Goal: Task Accomplishment & Management: Use online tool/utility

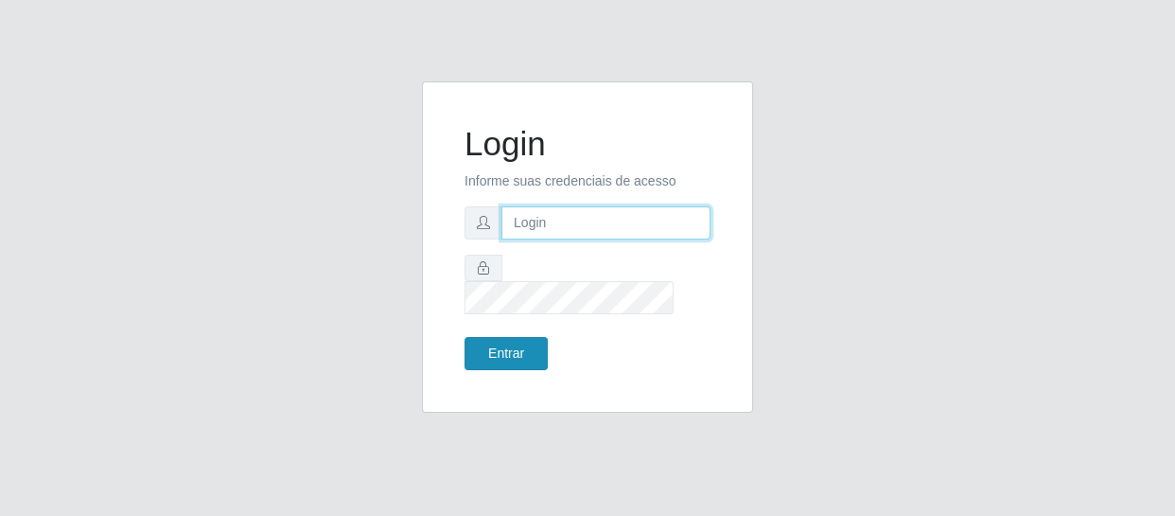
type input "[EMAIL_ADDRESS][DOMAIN_NAME]"
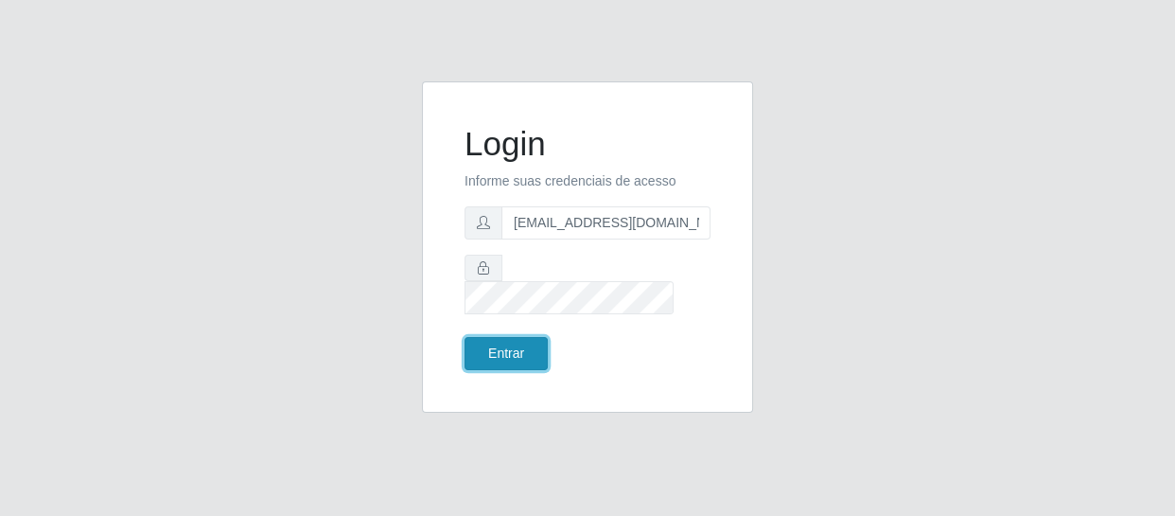
click at [506, 341] on button "Entrar" at bounding box center [505, 353] width 83 height 33
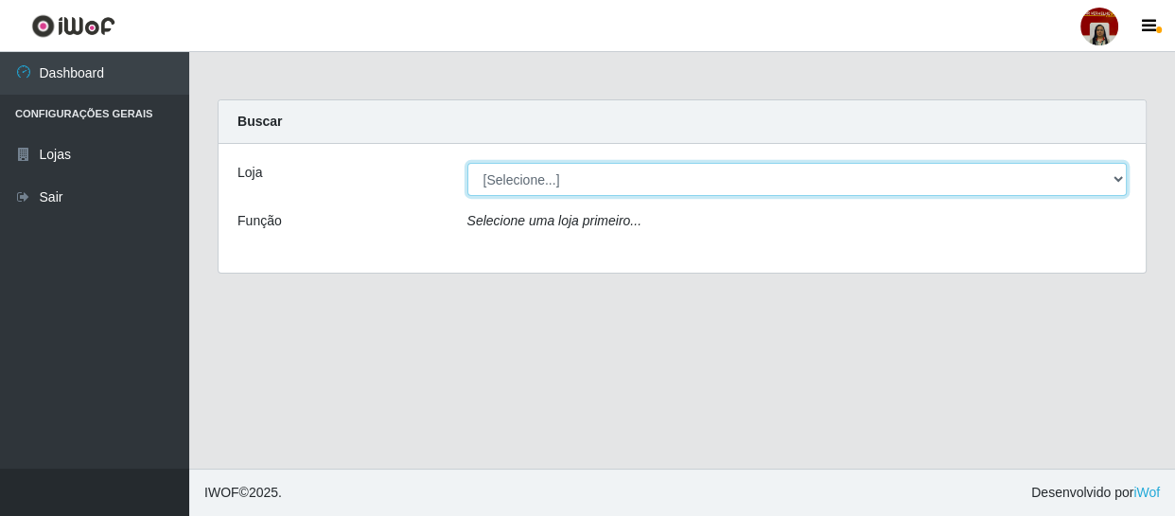
click at [1116, 177] on select "[Selecione...] Mar Vermelho - Loja 04" at bounding box center [797, 179] width 660 height 33
select select "251"
click at [467, 163] on select "[Selecione...] Mar Vermelho - Loja 04" at bounding box center [797, 179] width 660 height 33
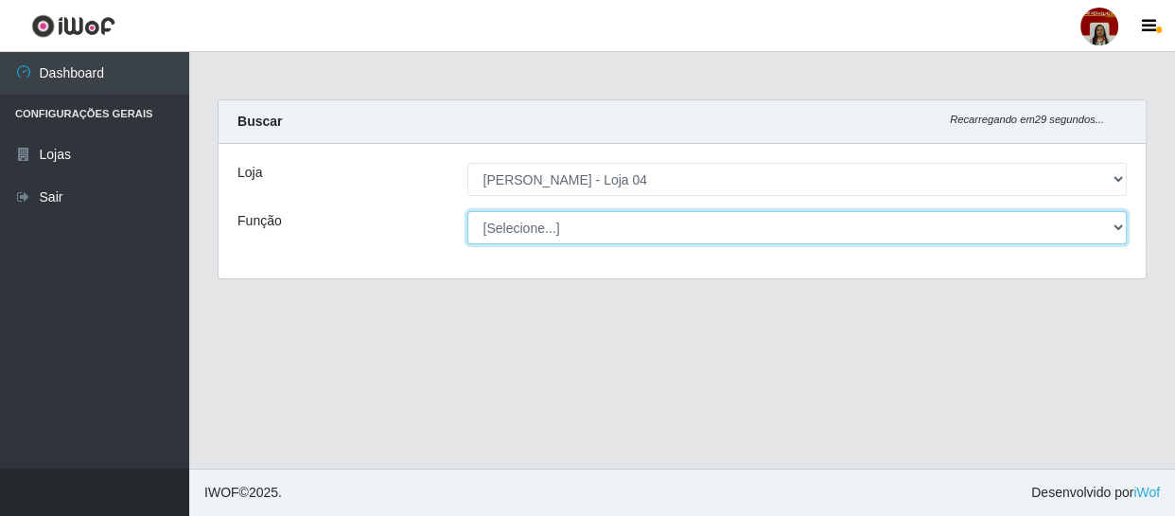
click at [1115, 226] on select "[Selecione...] ASG ASG + ASG ++ Auxiliar de Depósito Auxiliar de Depósito + Aux…" at bounding box center [797, 227] width 660 height 33
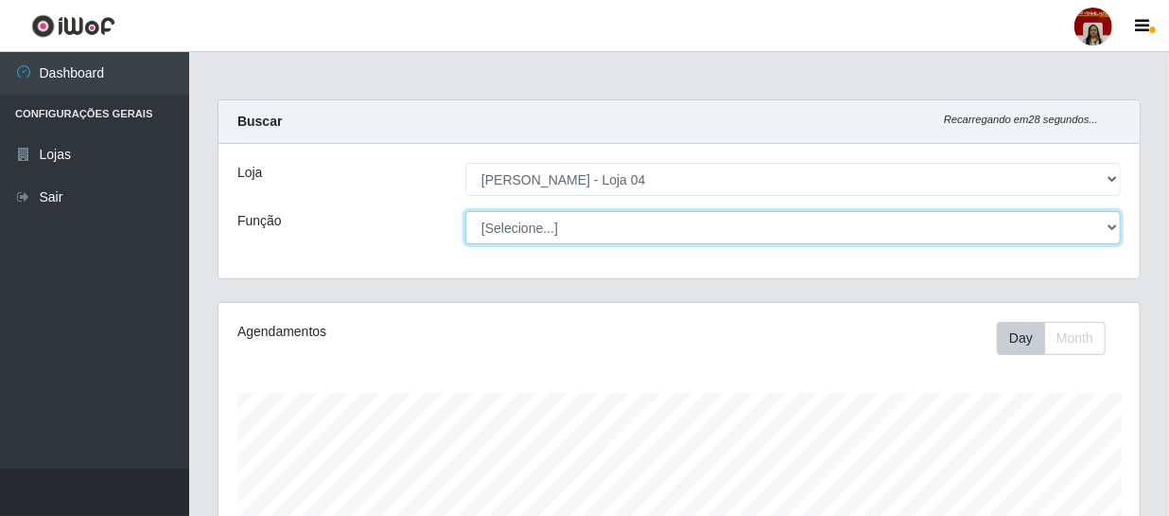
scroll to position [393, 921]
select select "22"
click at [465, 211] on select "[Selecione...] ASG ASG + ASG ++ Auxiliar de Depósito Auxiliar de Depósito + Aux…" at bounding box center [793, 227] width 656 height 33
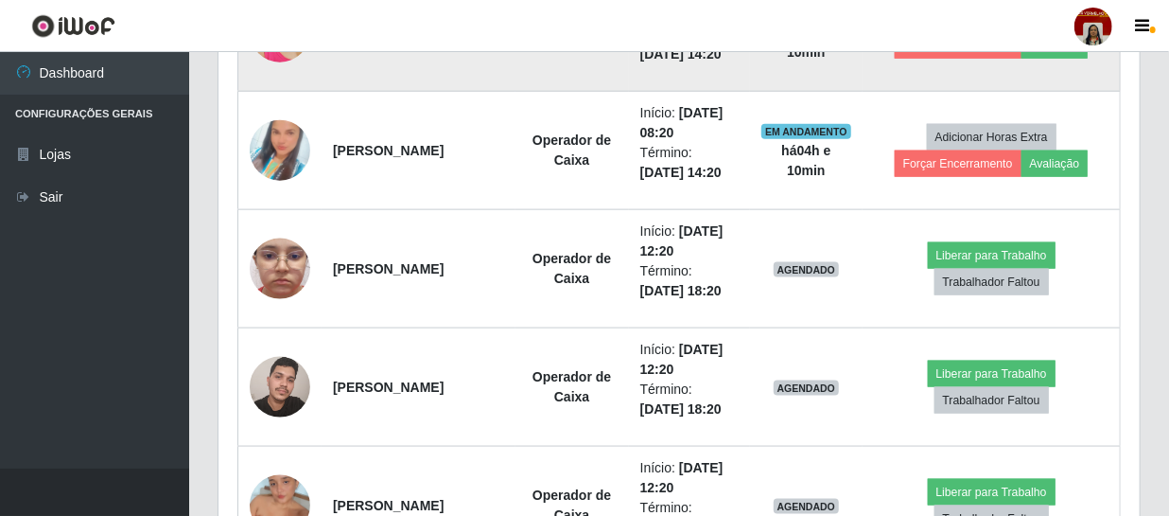
scroll to position [1005, 0]
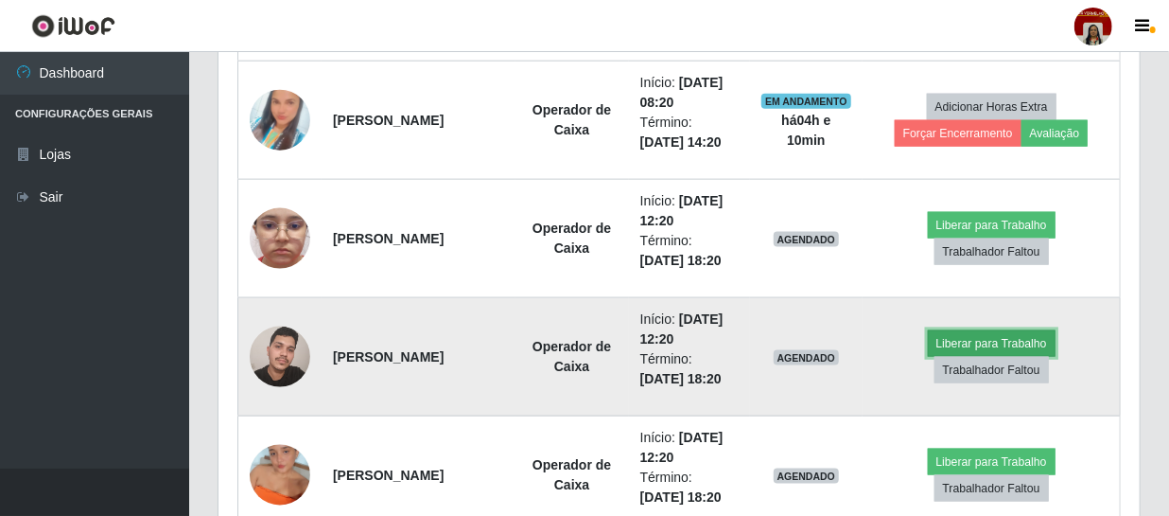
click at [993, 340] on button "Liberar para Trabalho" at bounding box center [992, 343] width 128 height 26
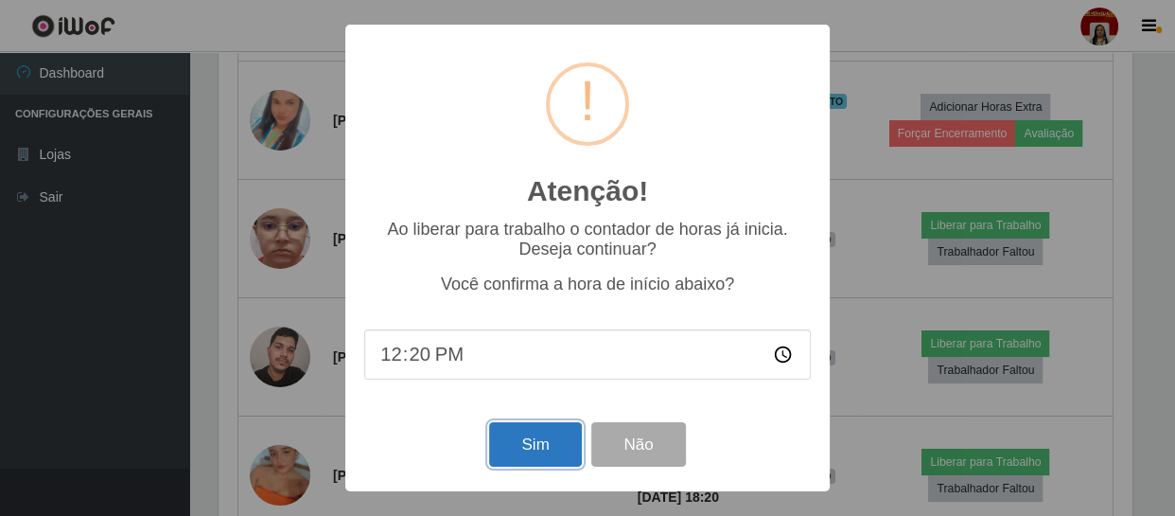
click at [516, 455] on button "Sim" at bounding box center [535, 444] width 92 height 44
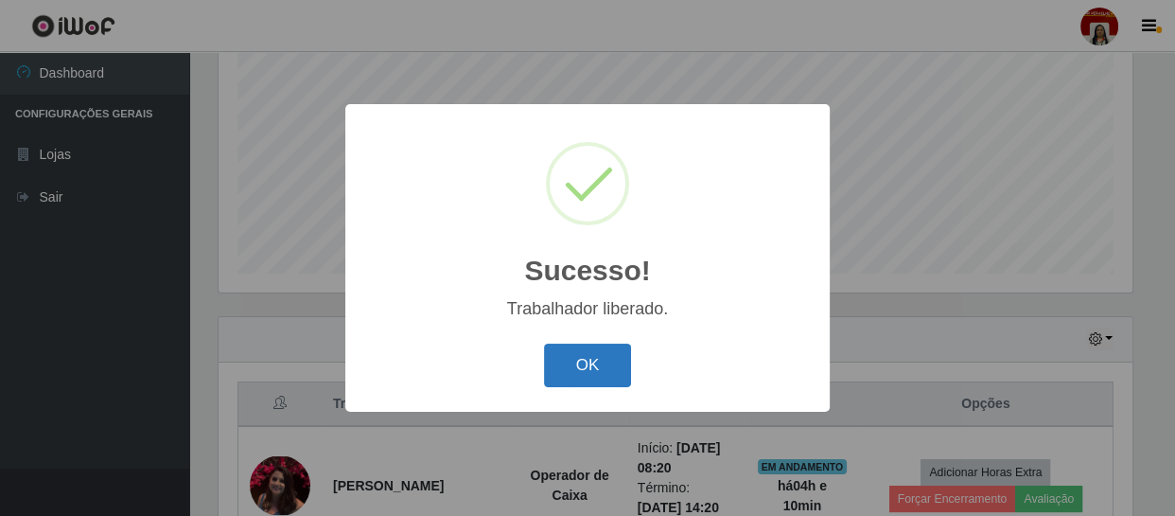
click at [571, 359] on button "OK" at bounding box center [588, 365] width 88 height 44
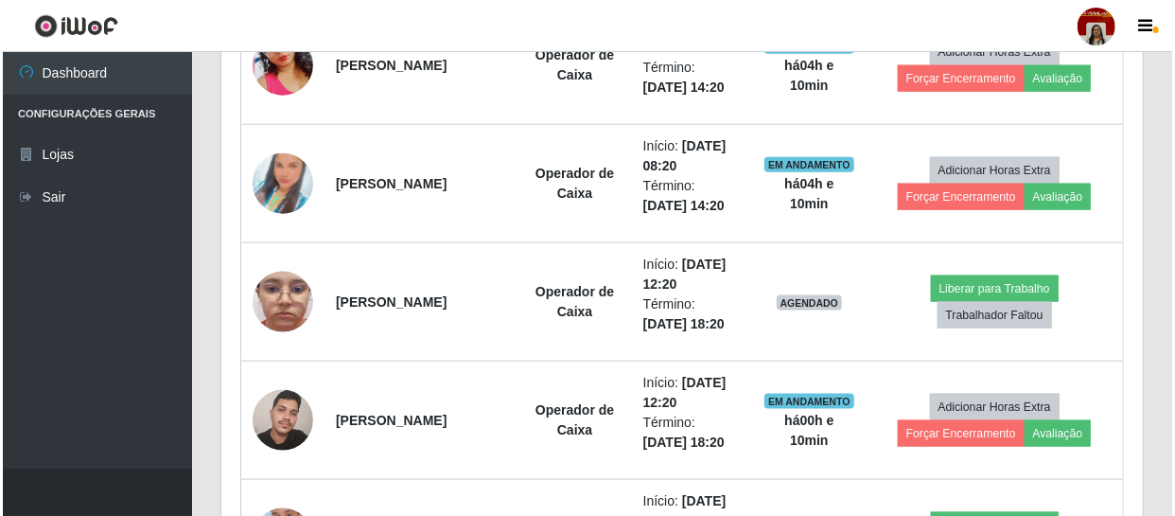
scroll to position [1005, 0]
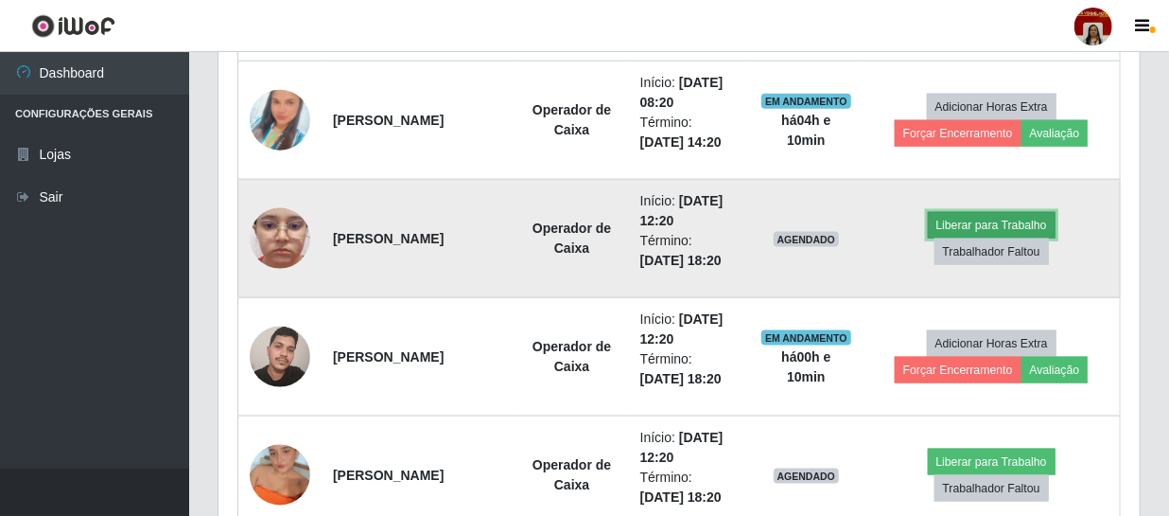
click at [963, 219] on button "Liberar para Trabalho" at bounding box center [992, 225] width 128 height 26
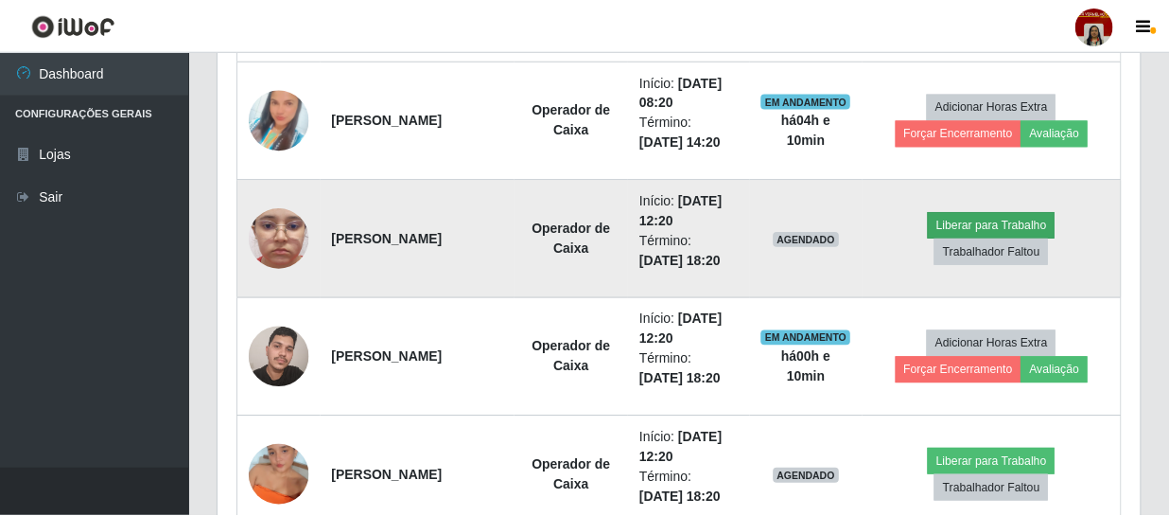
scroll to position [393, 913]
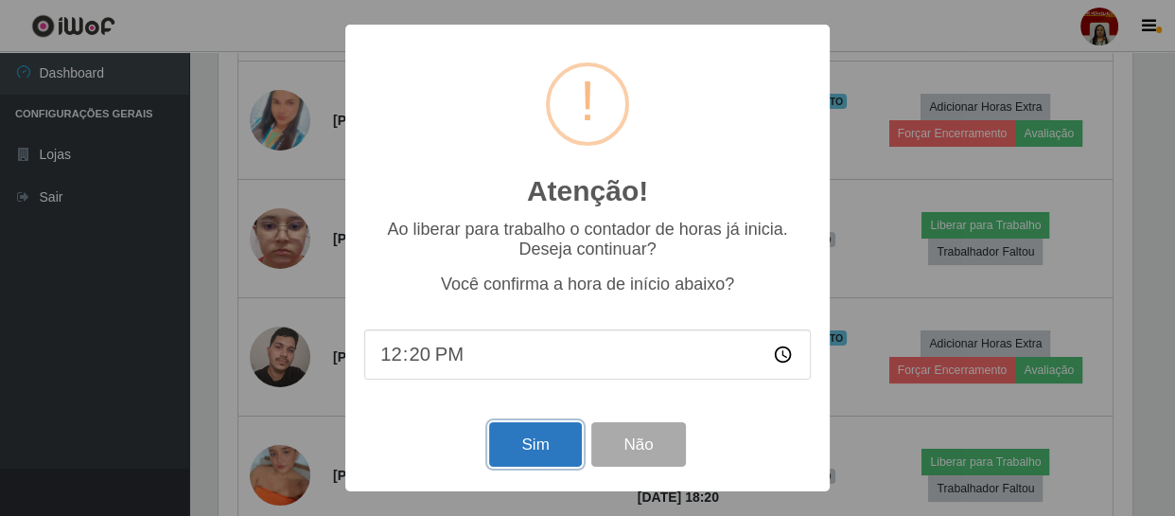
click at [549, 434] on button "Sim" at bounding box center [535, 444] width 92 height 44
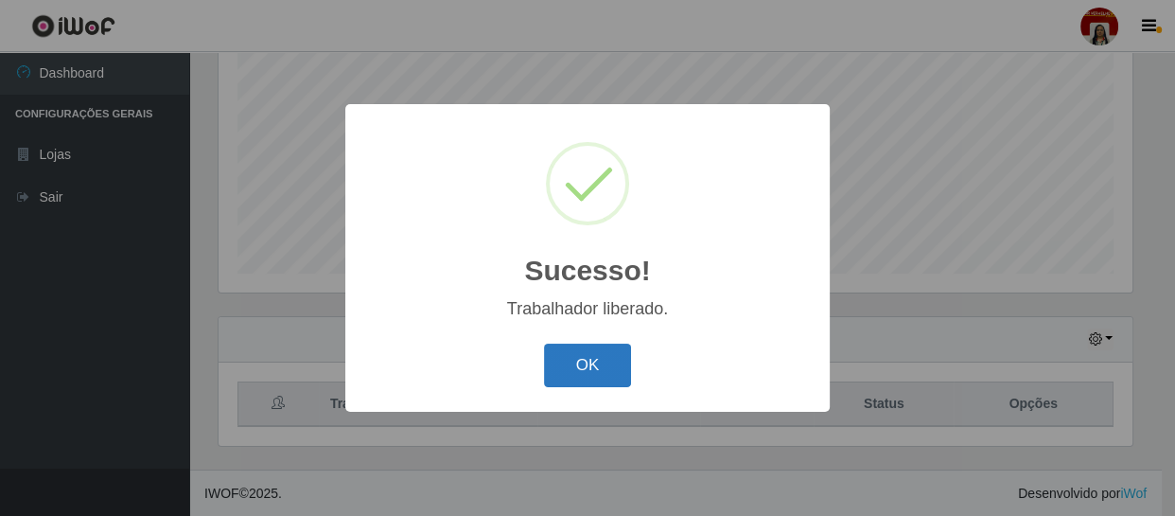
click at [595, 365] on button "OK" at bounding box center [588, 365] width 88 height 44
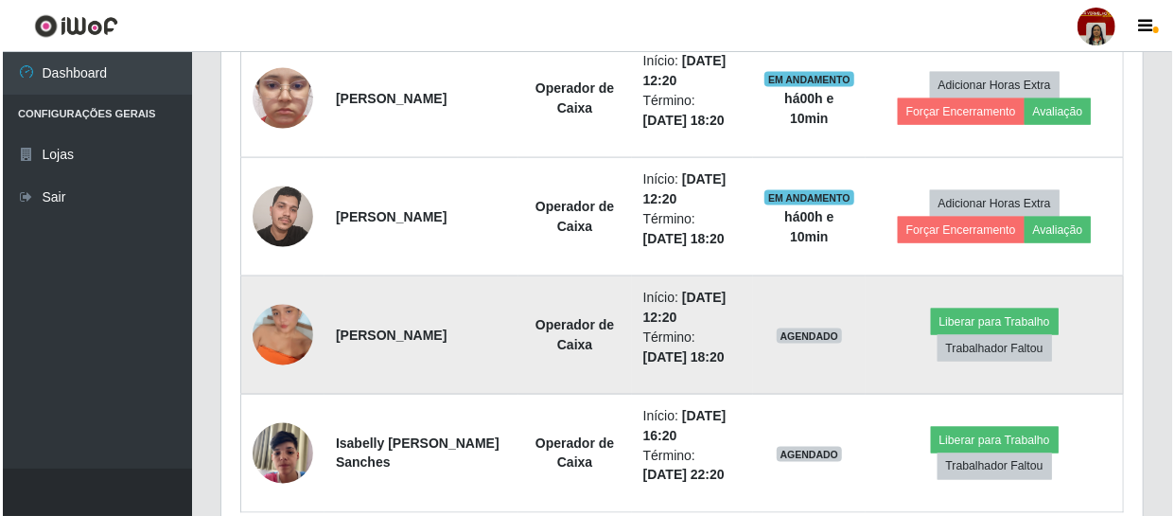
scroll to position [1091, 0]
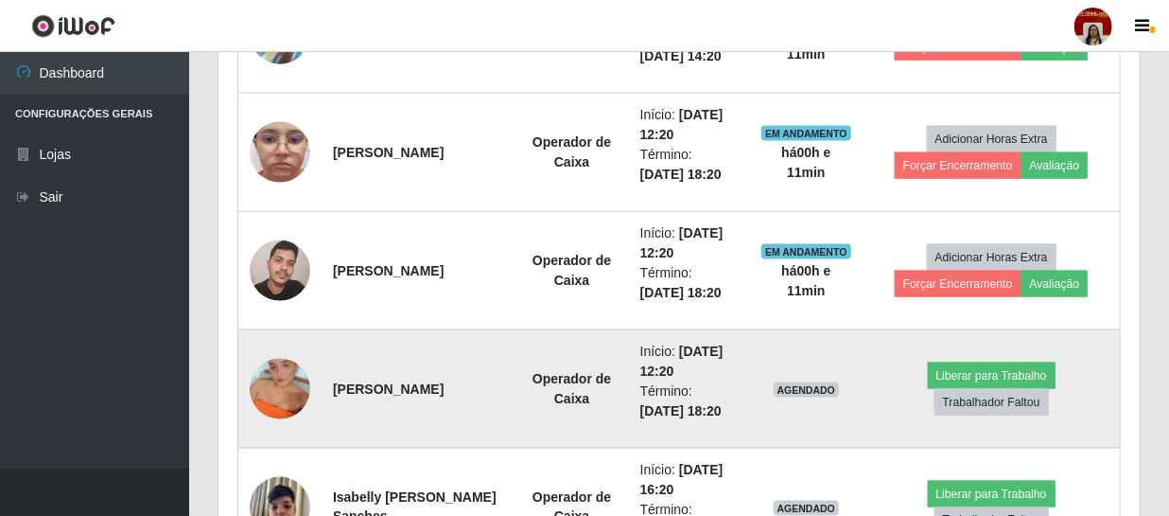
click at [288, 388] on img at bounding box center [280, 389] width 61 height 108
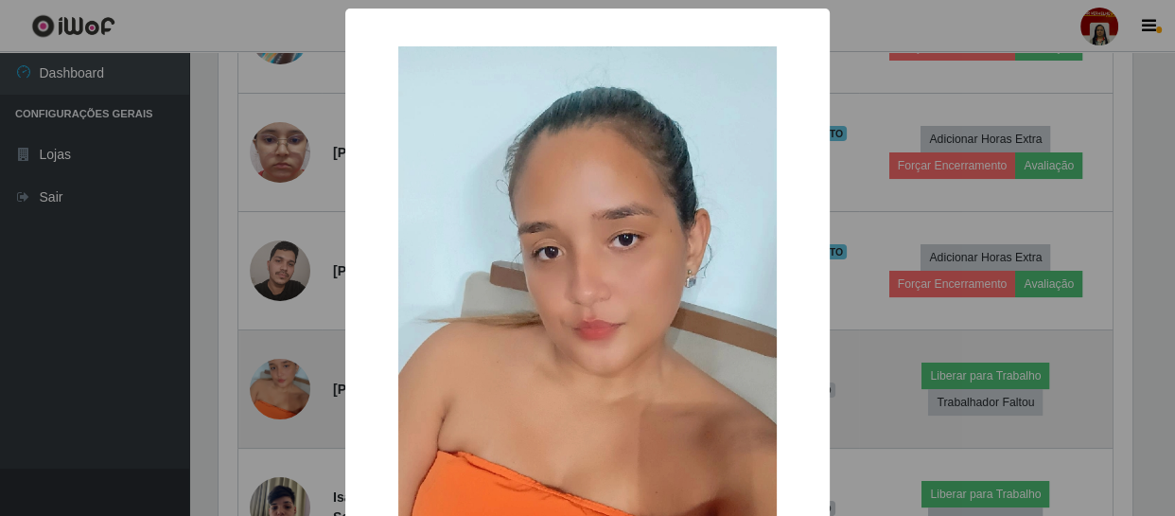
scroll to position [393, 913]
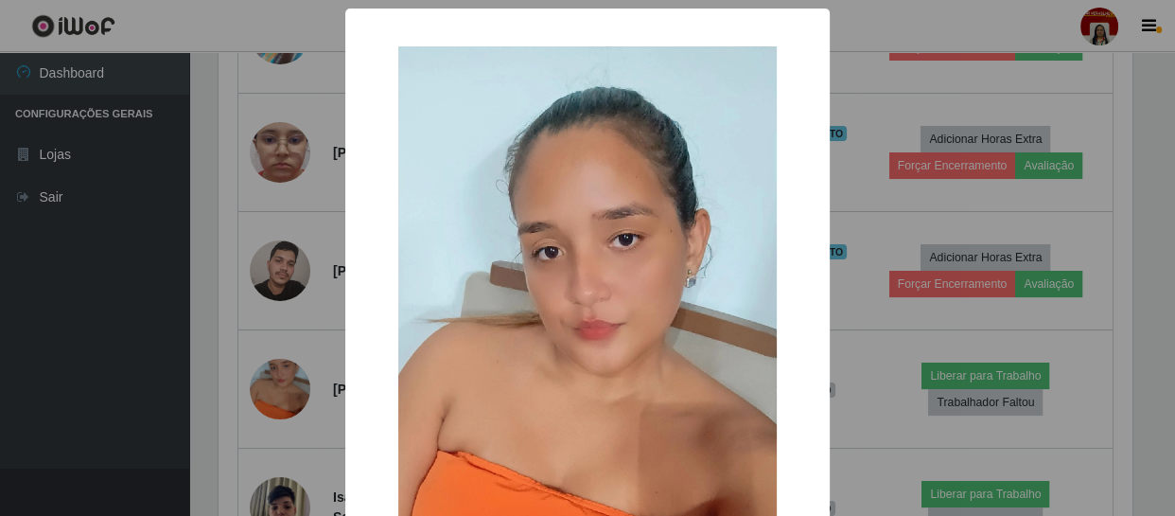
click at [426, 362] on img at bounding box center [587, 382] width 378 height 673
click at [504, 389] on img at bounding box center [587, 382] width 378 height 673
click at [573, 244] on img at bounding box center [587, 382] width 378 height 673
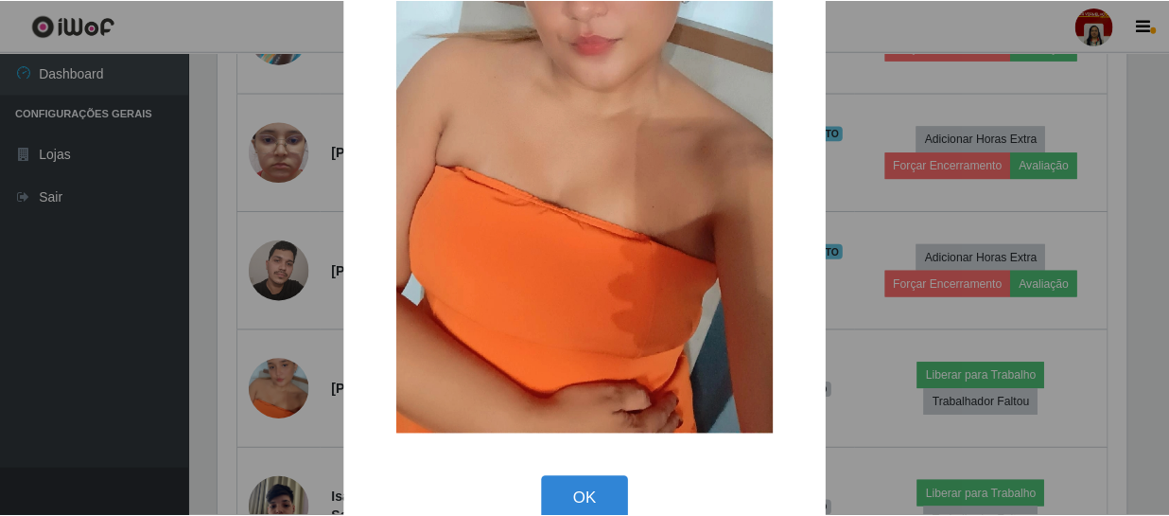
scroll to position [323, 0]
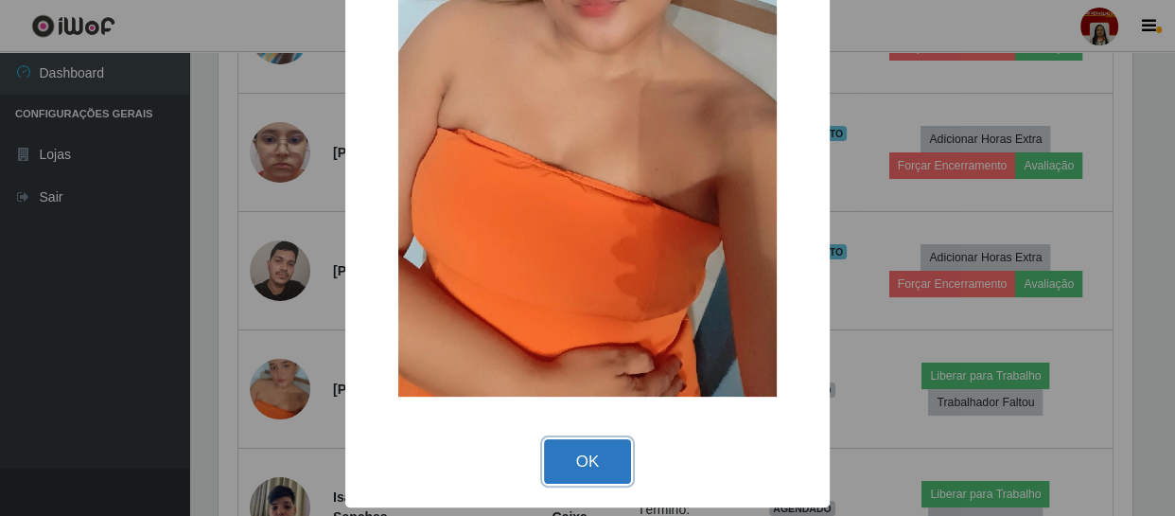
click at [584, 471] on button "OK" at bounding box center [588, 461] width 88 height 44
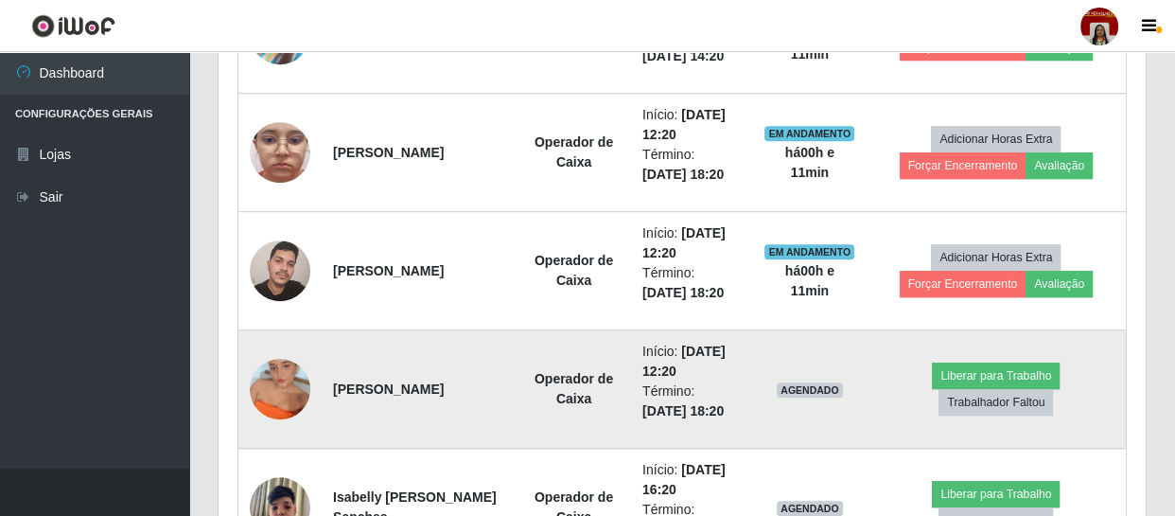
scroll to position [0, 0]
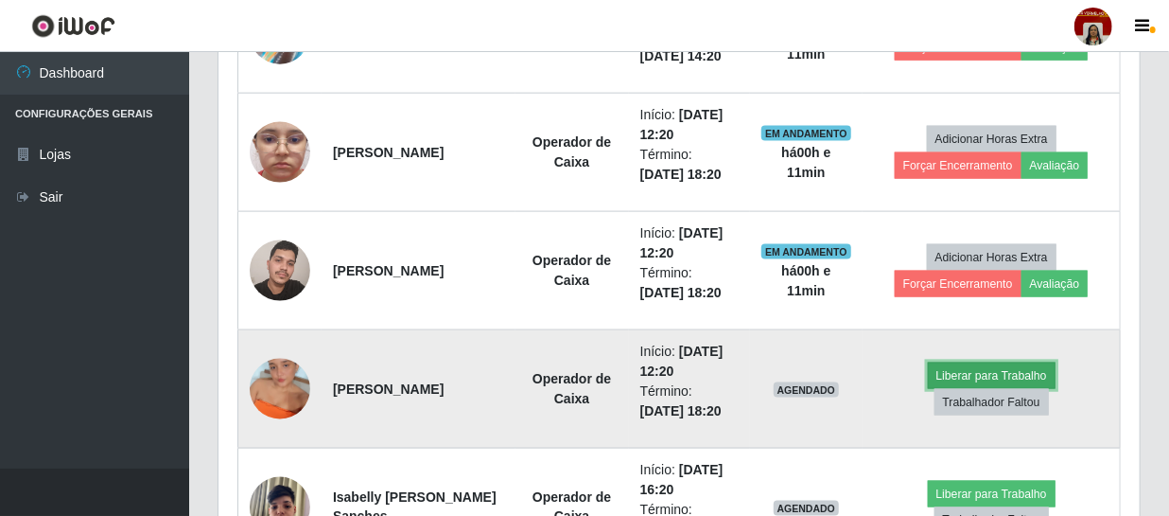
click at [1008, 370] on button "Liberar para Trabalho" at bounding box center [992, 375] width 128 height 26
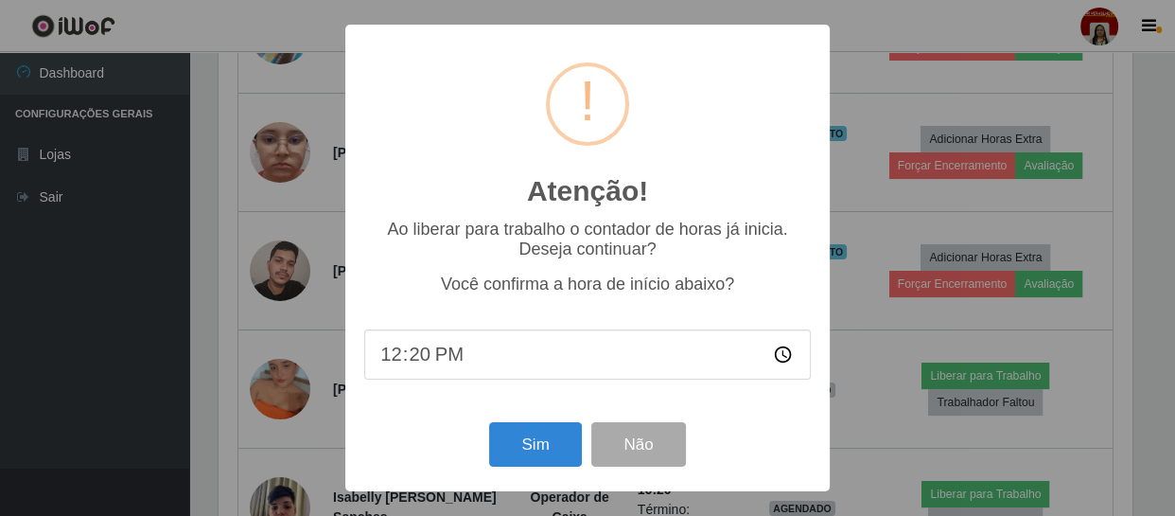
scroll to position [945570, 945048]
click at [525, 449] on button "Sim" at bounding box center [535, 444] width 92 height 44
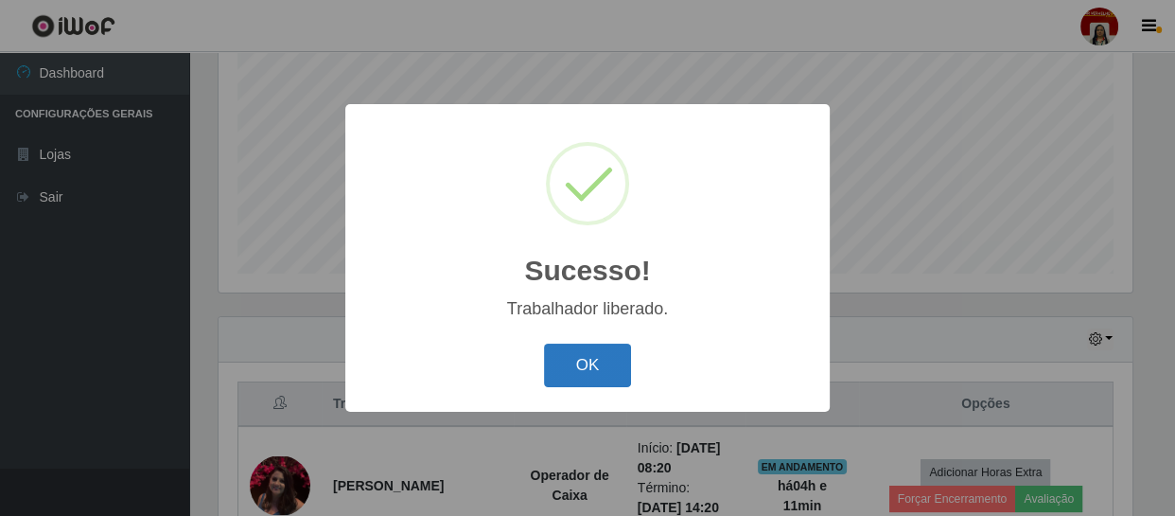
click at [618, 363] on button "OK" at bounding box center [588, 365] width 88 height 44
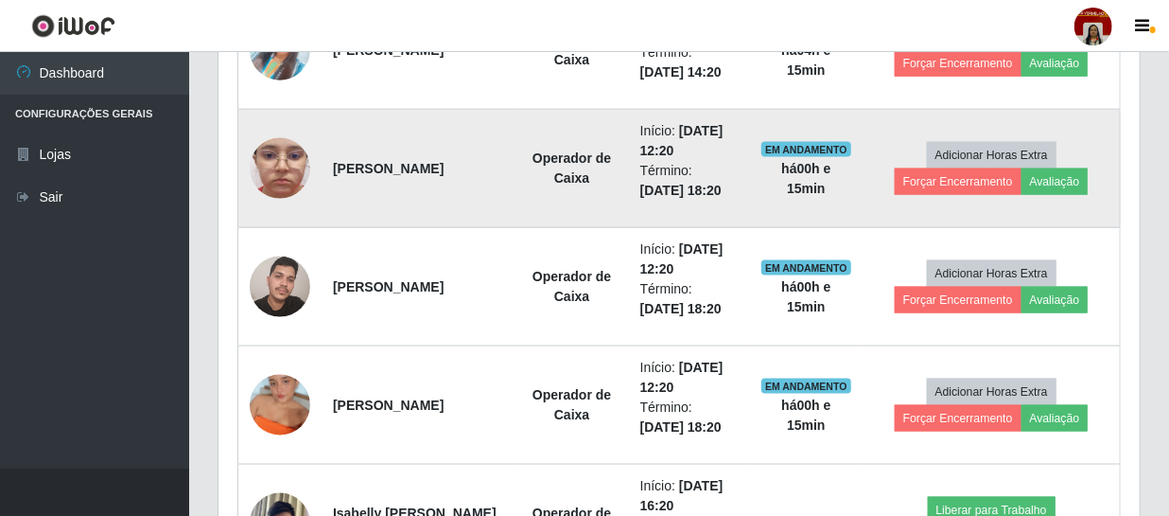
scroll to position [1230, 0]
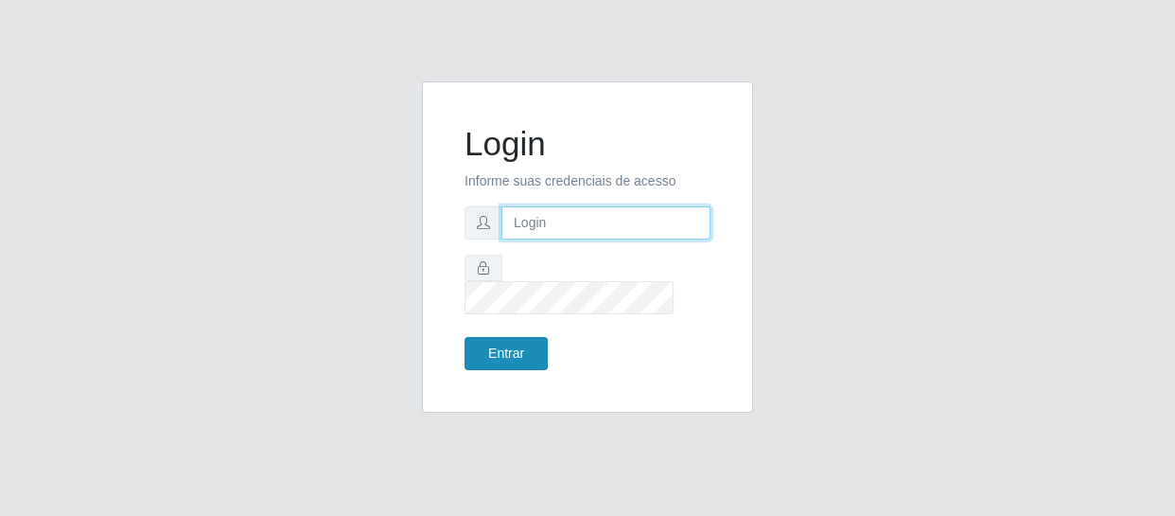
type input "[EMAIL_ADDRESS][DOMAIN_NAME]"
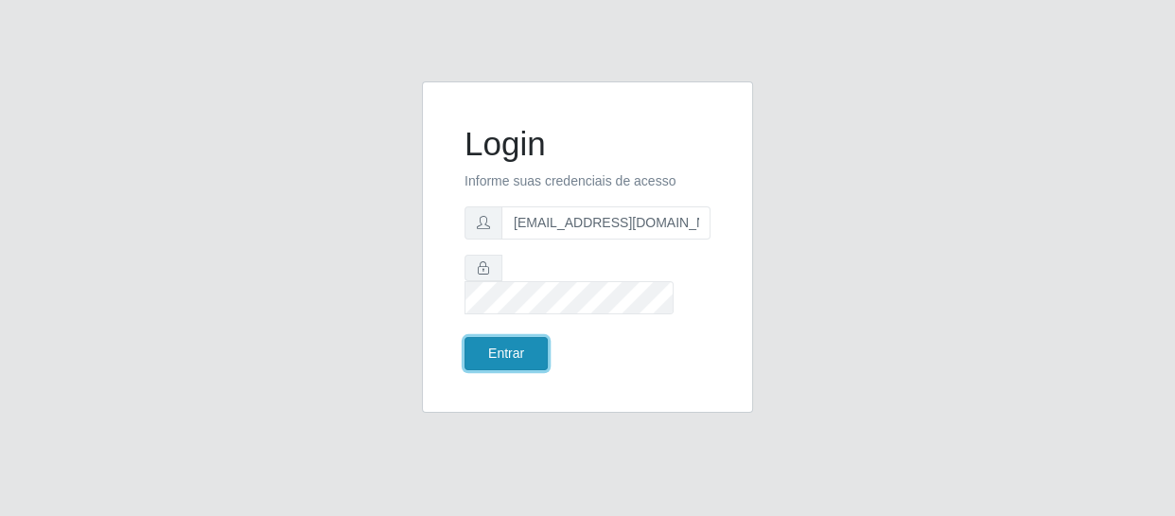
click at [501, 341] on button "Entrar" at bounding box center [505, 353] width 83 height 33
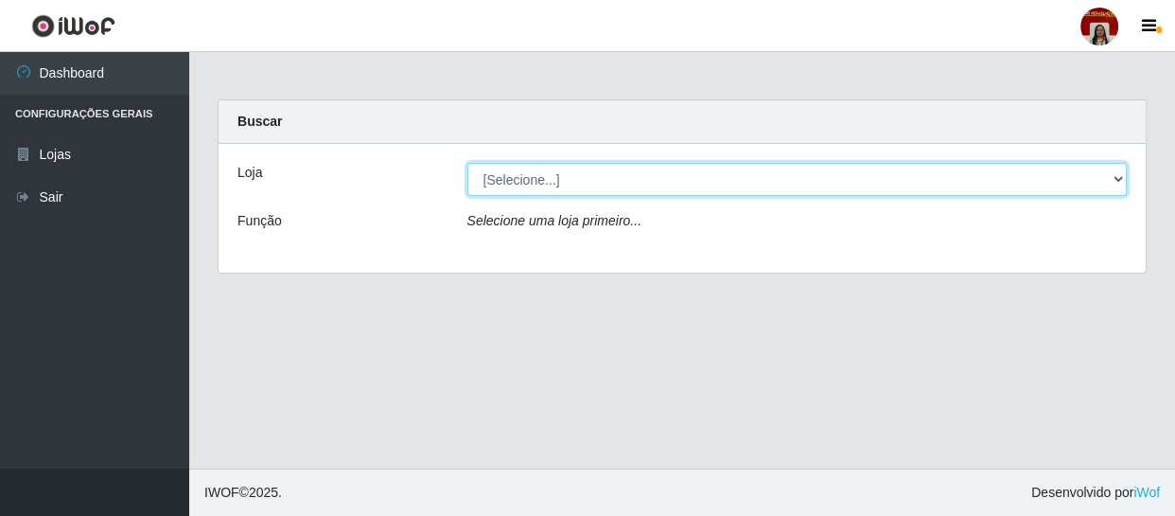
click at [1118, 173] on select "[Selecione...] Mar Vermelho - Loja 04" at bounding box center [797, 179] width 660 height 33
select select "251"
click at [467, 163] on select "[Selecione...] Mar Vermelho - Loja 04" at bounding box center [797, 179] width 660 height 33
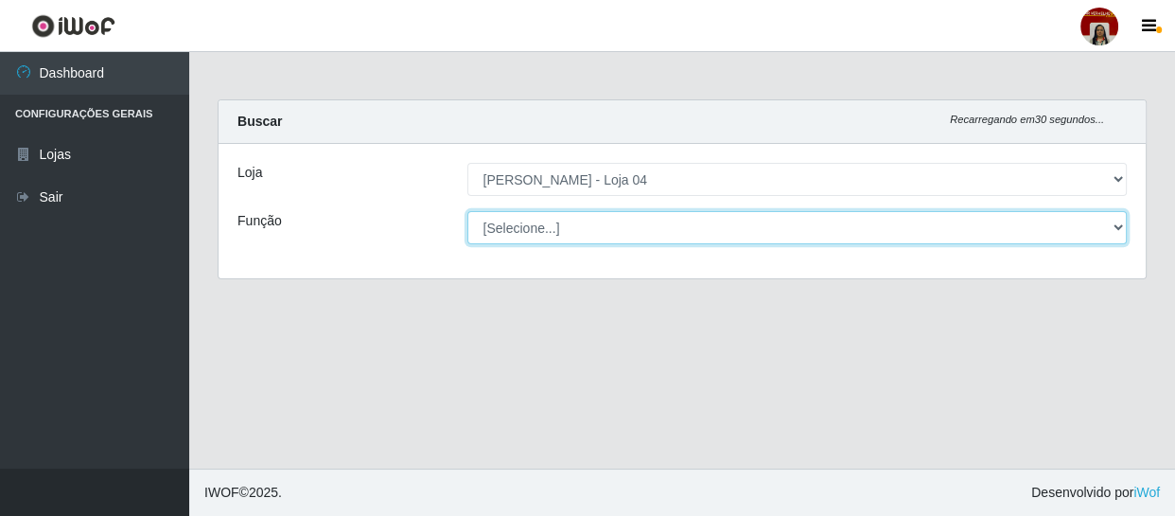
click at [1115, 225] on select "[Selecione...] ASG ASG + ASG ++ Auxiliar de Depósito Auxiliar de Depósito + Aux…" at bounding box center [797, 227] width 660 height 33
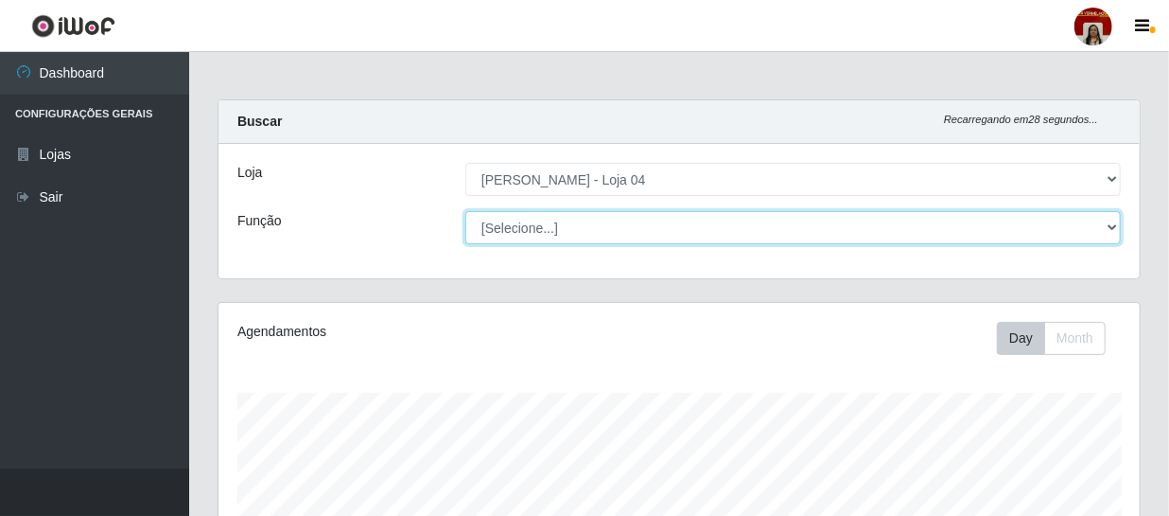
scroll to position [393, 921]
select select "22"
click at [465, 211] on select "[Selecione...] ASG ASG + ASG ++ Auxiliar de Depósito Auxiliar de Depósito + Aux…" at bounding box center [793, 227] width 656 height 33
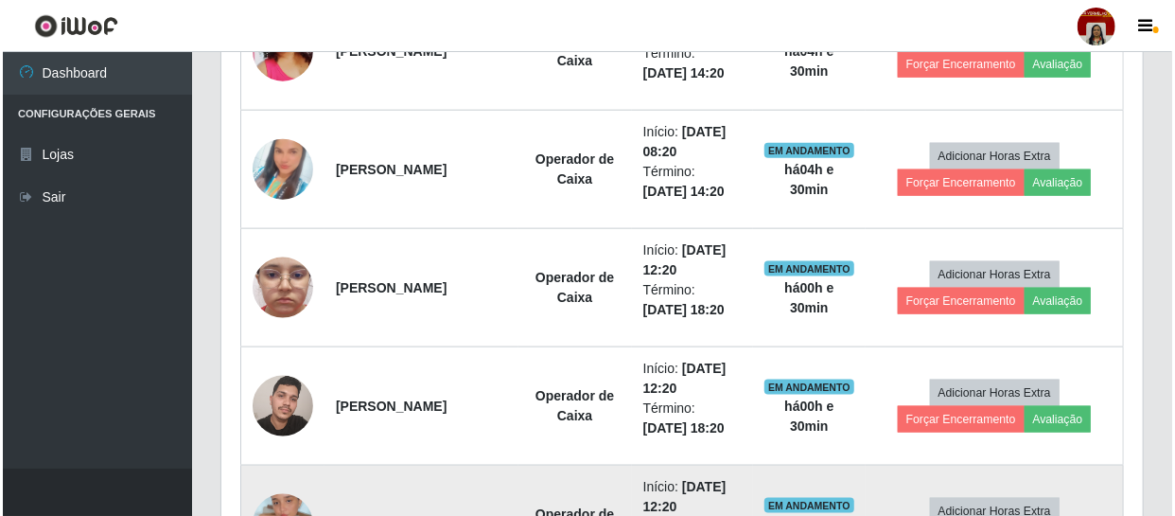
scroll to position [946, 0]
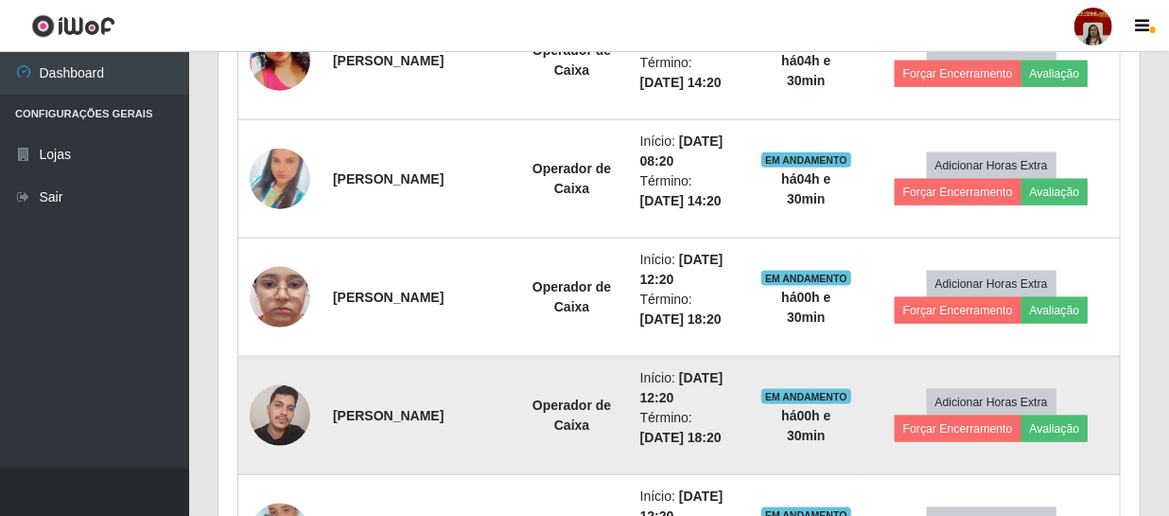
click at [276, 395] on img at bounding box center [280, 415] width 61 height 80
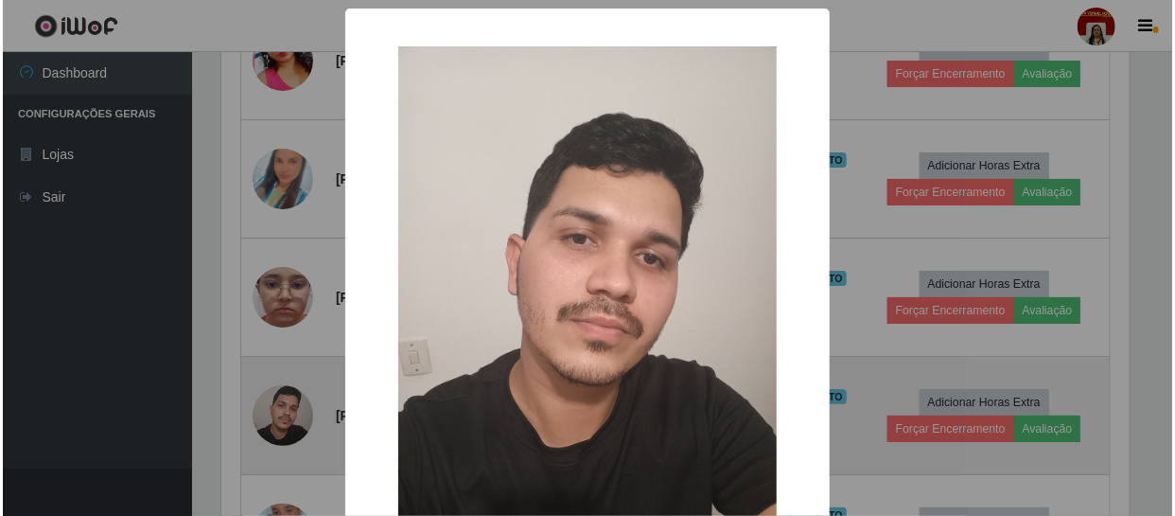
scroll to position [393, 913]
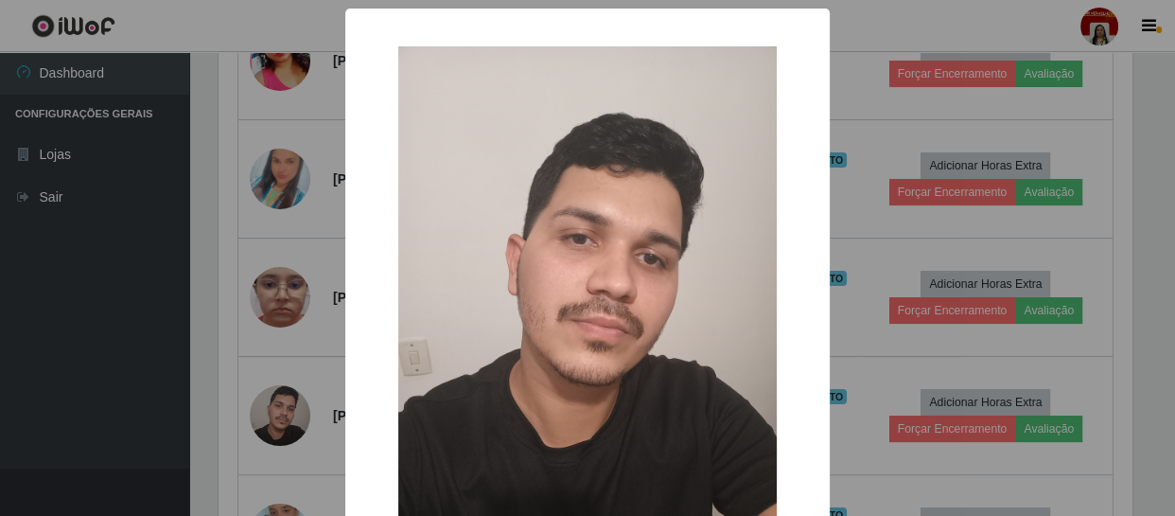
click at [460, 350] on img at bounding box center [587, 298] width 378 height 504
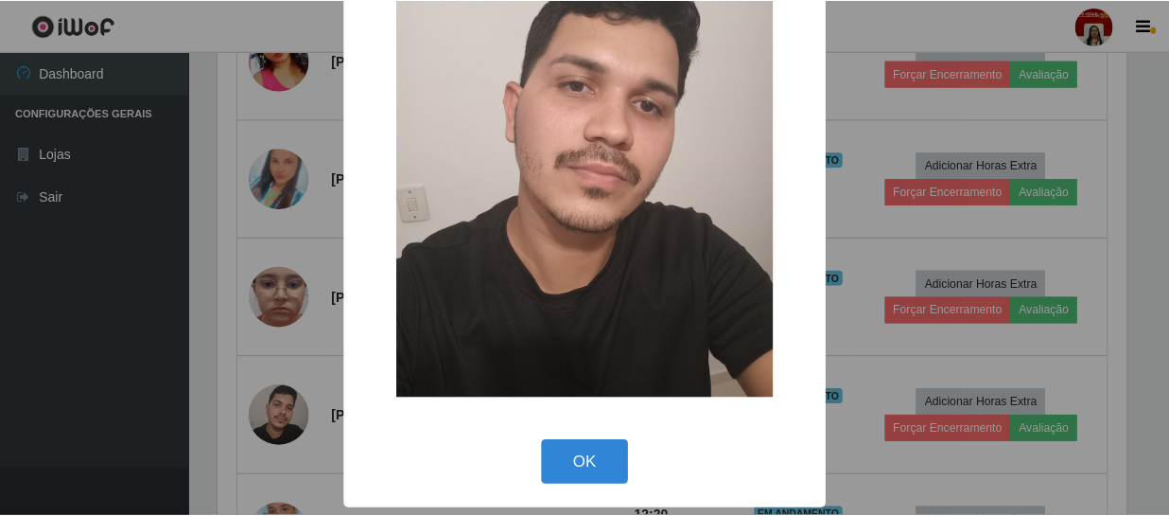
scroll to position [154, 0]
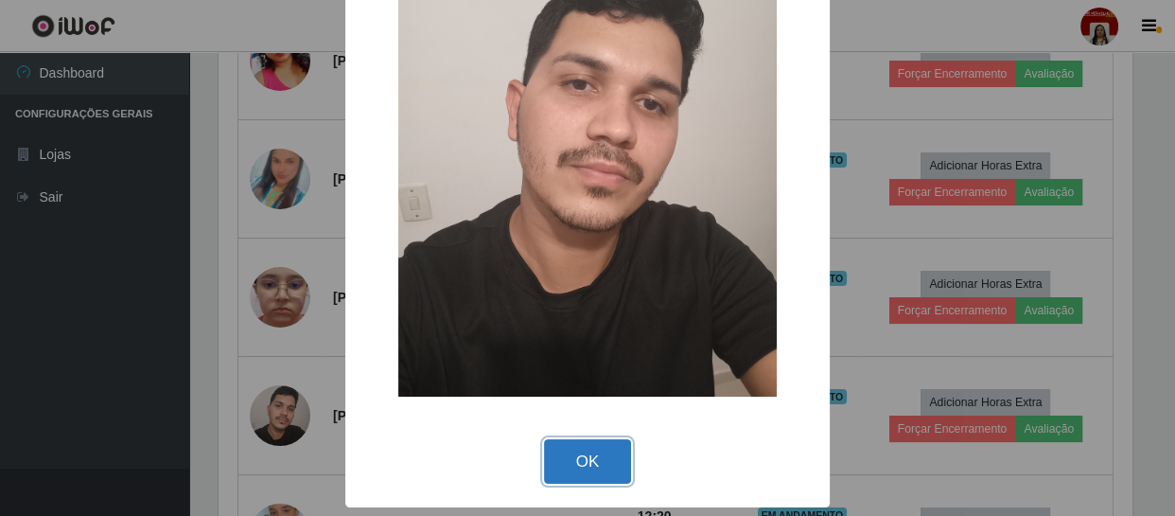
click at [558, 457] on button "OK" at bounding box center [588, 461] width 88 height 44
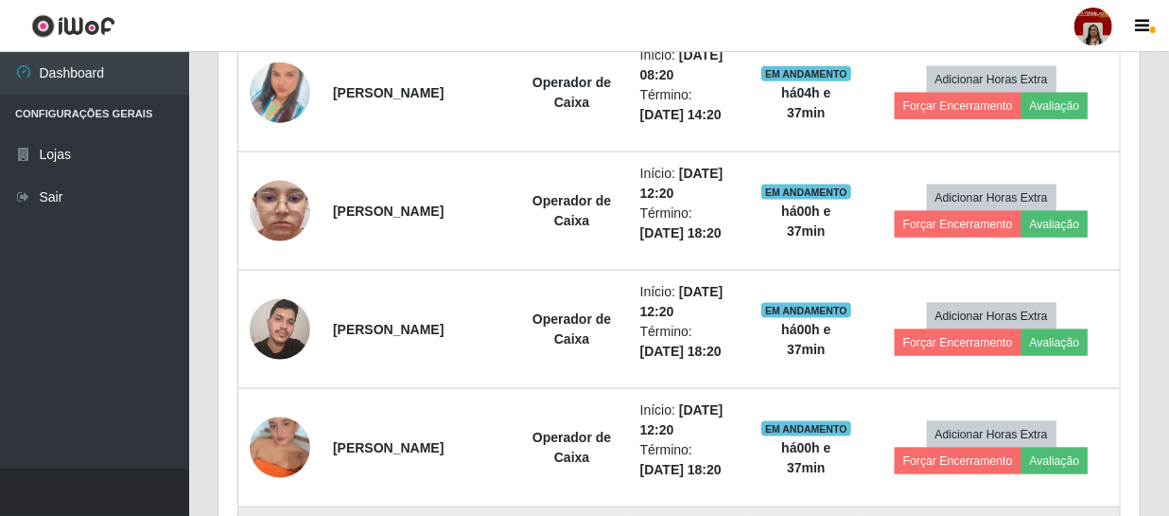
scroll to position [1031, 0]
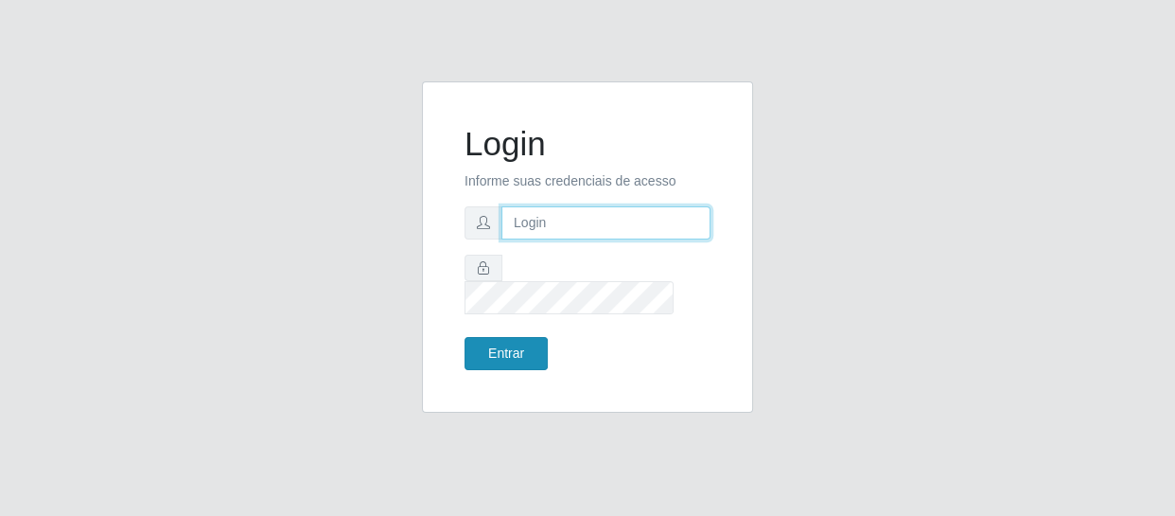
type input "[EMAIL_ADDRESS][DOMAIN_NAME]"
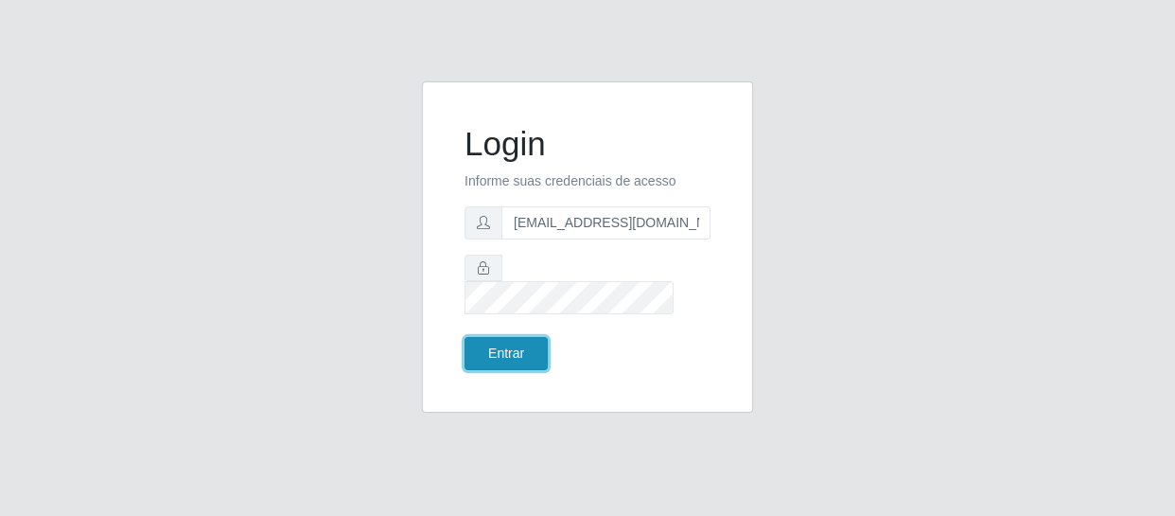
click at [497, 338] on button "Entrar" at bounding box center [505, 353] width 83 height 33
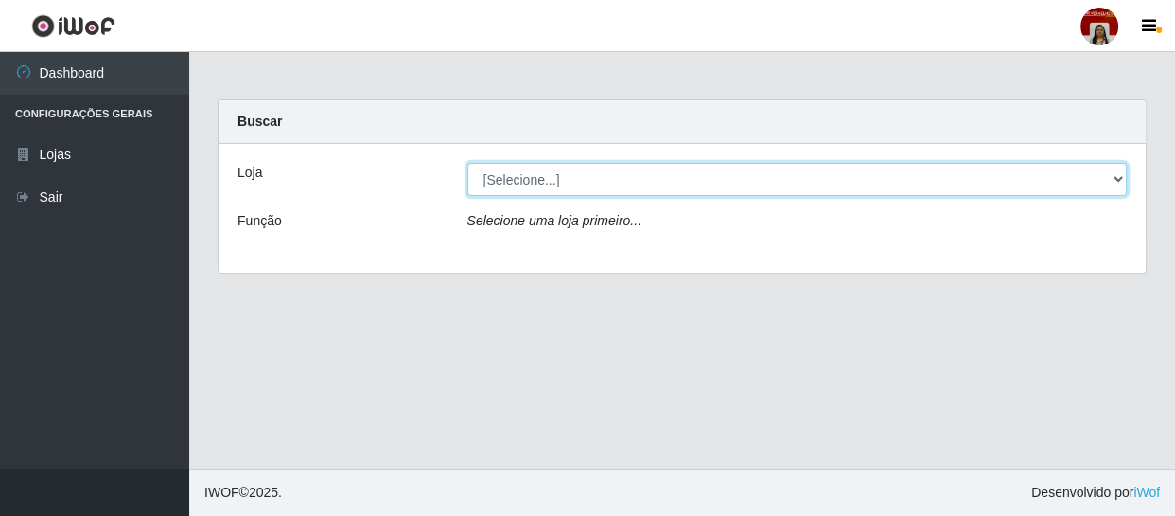
click at [528, 184] on select "[Selecione...] Mar Vermelho - Loja 04" at bounding box center [797, 179] width 660 height 33
select select "251"
click at [467, 163] on select "[Selecione...] Mar Vermelho - Loja 04" at bounding box center [797, 179] width 660 height 33
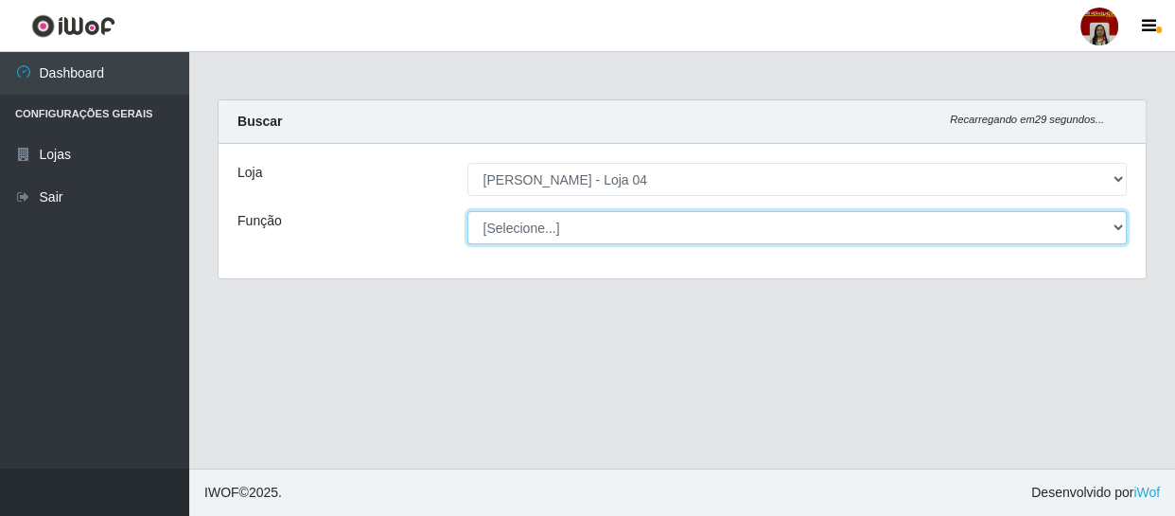
drag, startPoint x: 532, startPoint y: 194, endPoint x: 535, endPoint y: 226, distance: 32.4
click at [535, 226] on select "[Selecione...] ASG ASG + ASG ++ Auxiliar de Depósito Auxiliar de Depósito + Aux…" at bounding box center [797, 227] width 660 height 33
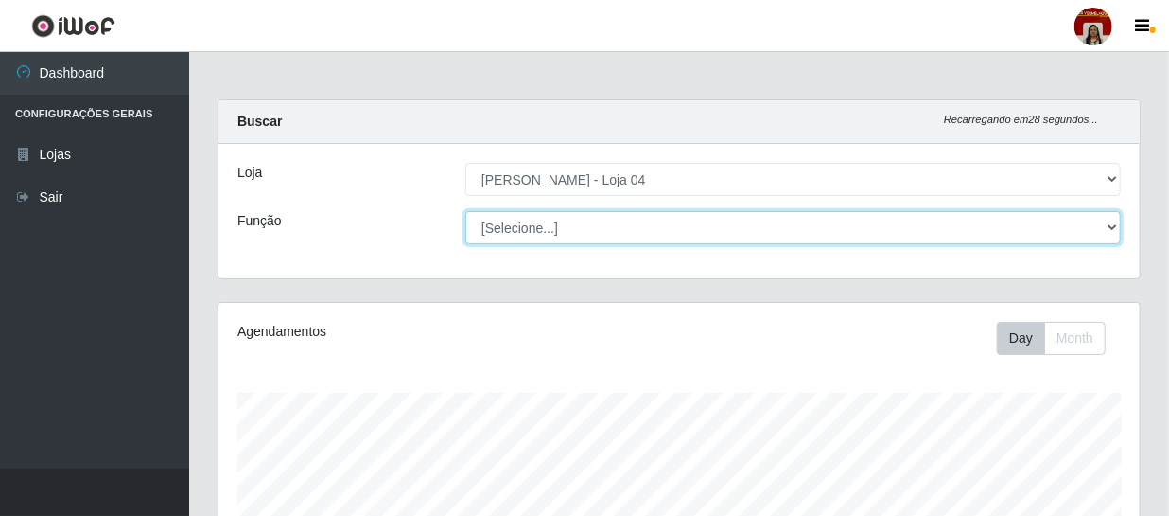
scroll to position [393, 921]
select select "22"
click at [465, 211] on select "[Selecione...] ASG ASG + ASG ++ Auxiliar de Depósito Auxiliar de Depósito + Aux…" at bounding box center [793, 227] width 656 height 33
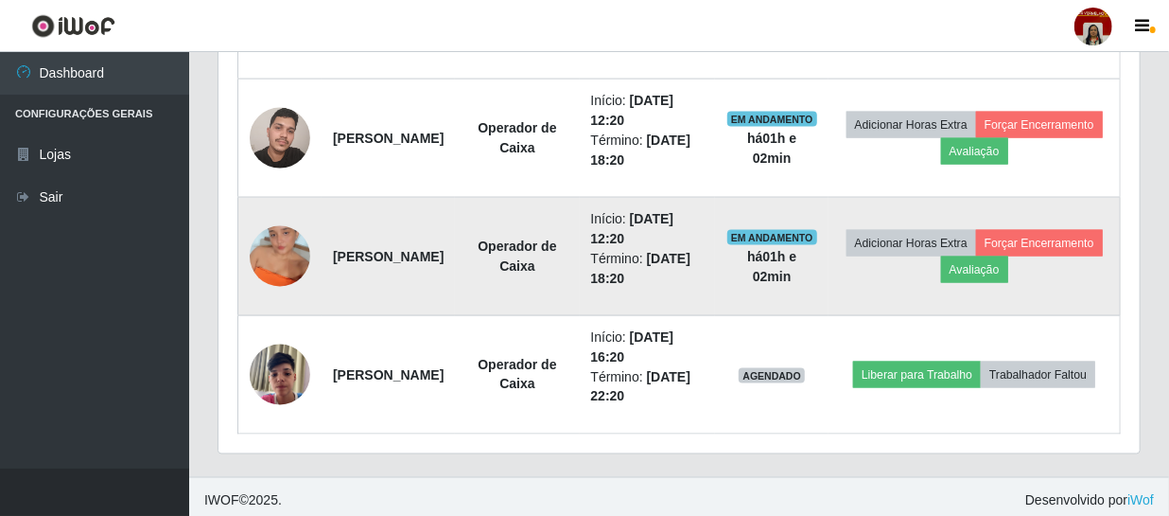
scroll to position [1230, 0]
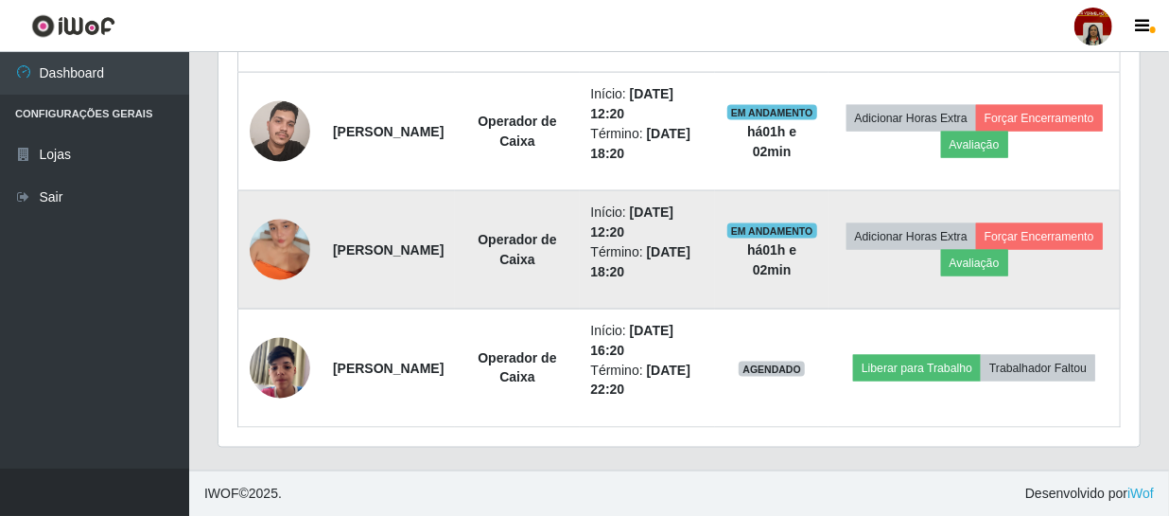
click at [649, 273] on time "[DATE] 18:20" at bounding box center [641, 261] width 100 height 35
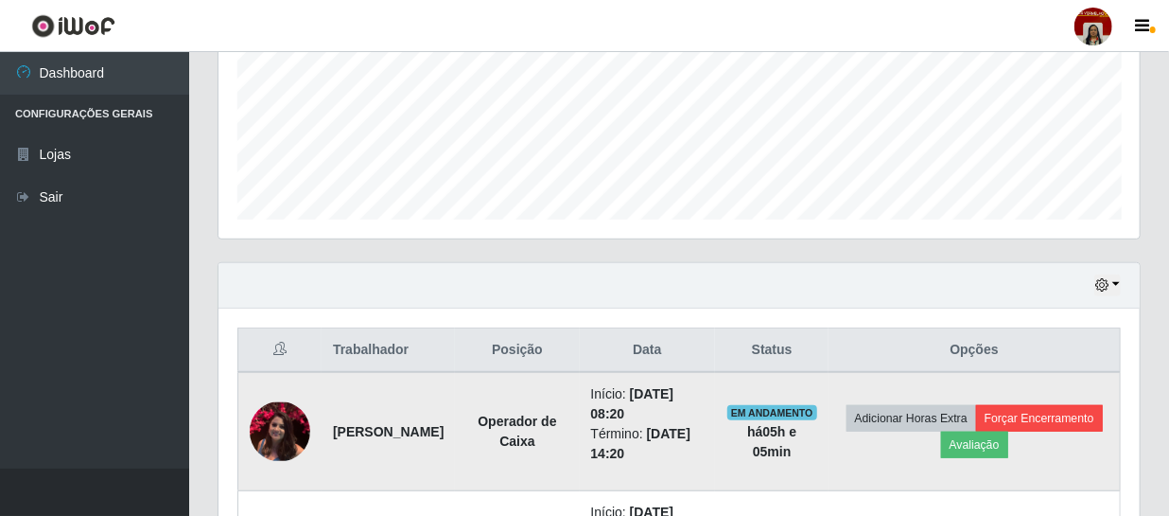
scroll to position [455, 0]
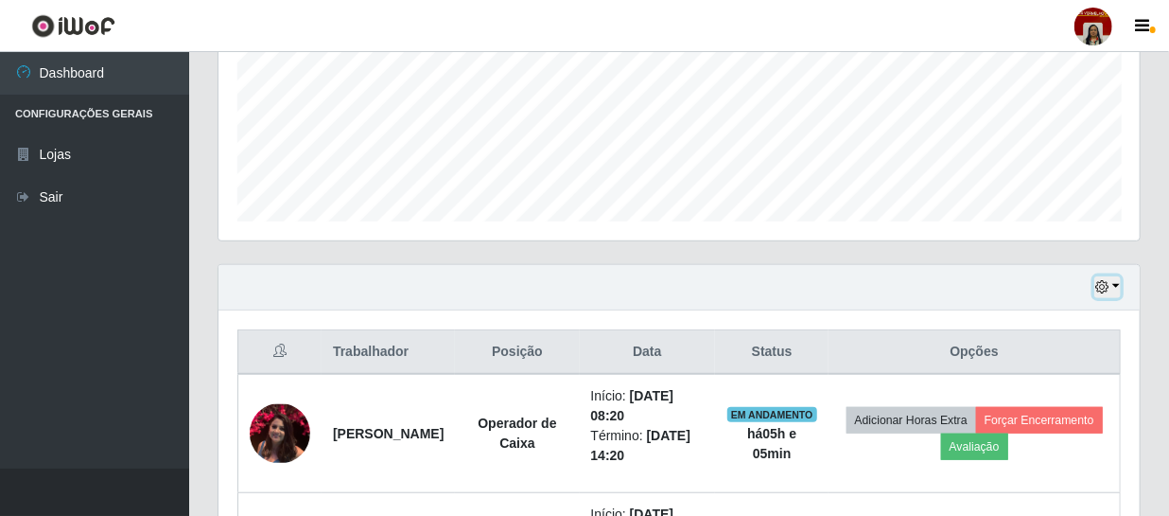
click at [1113, 287] on button "button" at bounding box center [1107, 287] width 26 height 22
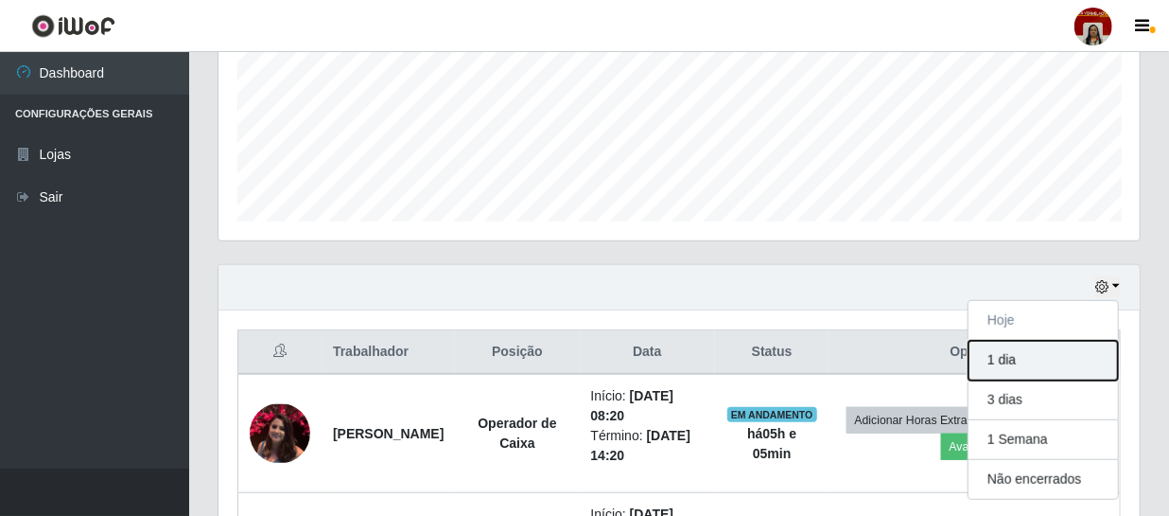
click at [1022, 359] on button "1 dia" at bounding box center [1043, 361] width 149 height 40
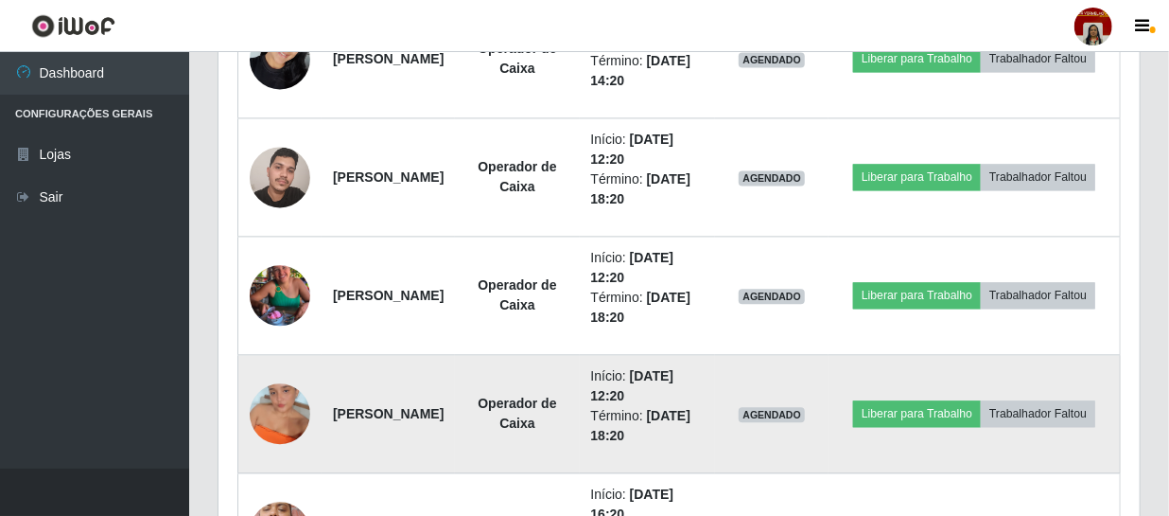
scroll to position [1745, 0]
